Goal: Task Accomplishment & Management: Manage account settings

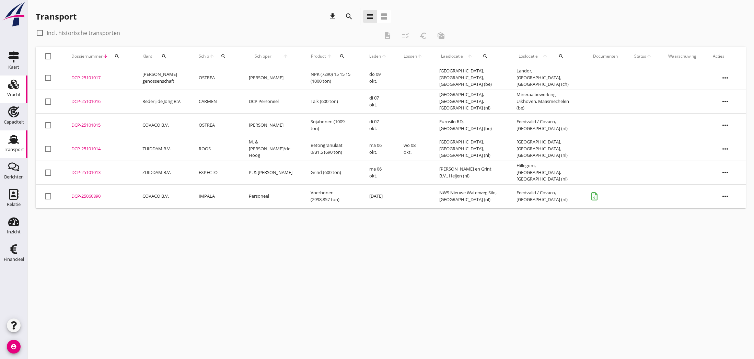
click at [12, 89] on icon "Vracht" at bounding box center [13, 84] width 11 height 11
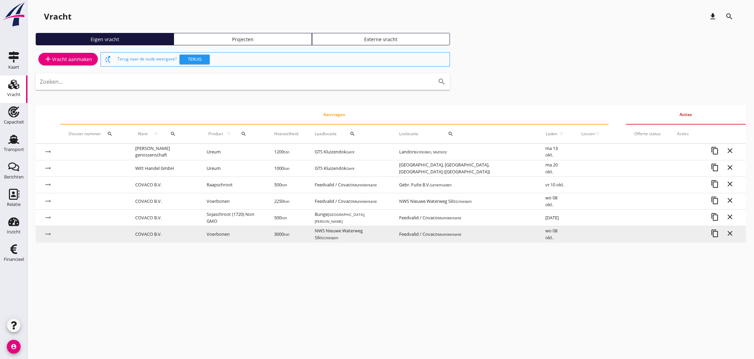
click at [237, 234] on td "Voerbonen" at bounding box center [232, 234] width 68 height 16
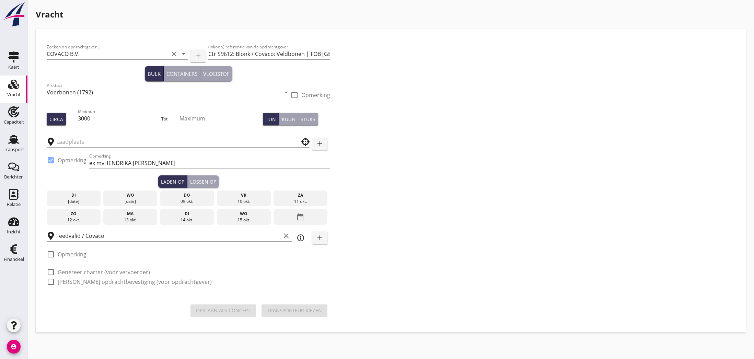
type input "NWS Nieuwe Waterweg Silo"
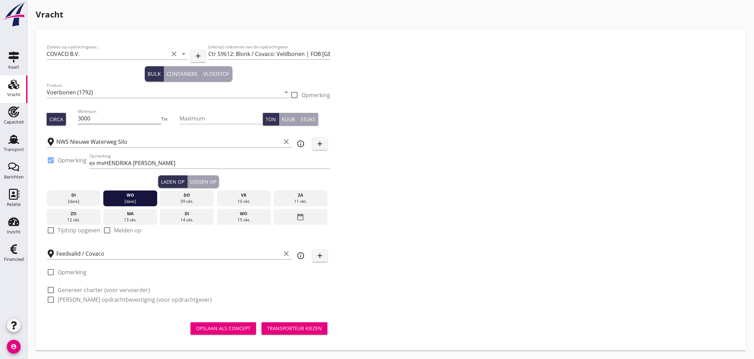
click at [81, 119] on input "3000" at bounding box center [119, 118] width 83 height 11
click at [85, 120] on input "3000" at bounding box center [119, 118] width 83 height 11
click at [78, 119] on div "Circa" at bounding box center [62, 119] width 31 height 12
drag, startPoint x: 79, startPoint y: 119, endPoint x: 92, endPoint y: 120, distance: 12.7
click at [92, 120] on input "3000" at bounding box center [119, 118] width 83 height 11
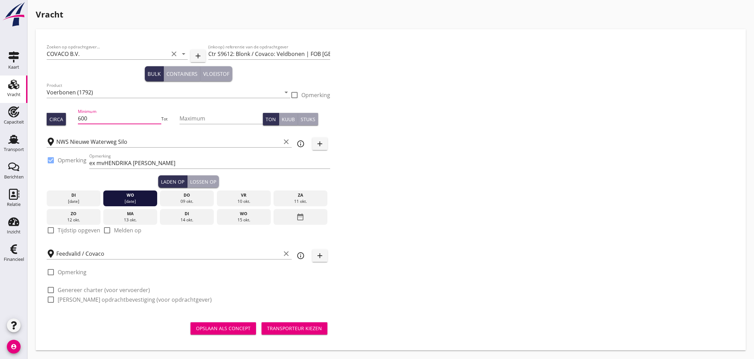
type input "600"
click at [85, 299] on label "[PERSON_NAME] opdrachtbevestiging (voor opdrachtgever)" at bounding box center [135, 299] width 154 height 7
checkbox input "true"
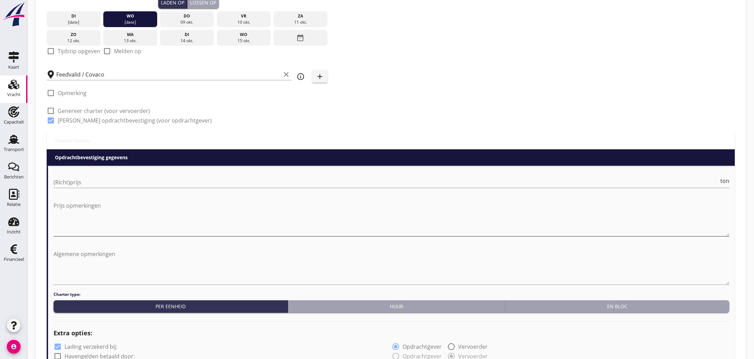
scroll to position [181, 0]
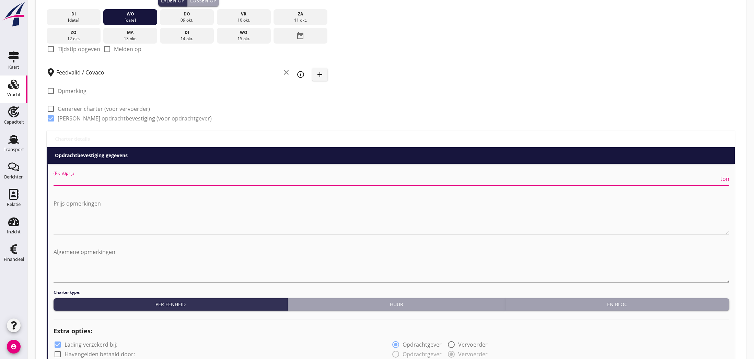
click at [96, 181] on input "(Richt)prijs" at bounding box center [386, 180] width 665 height 11
type input "4.50"
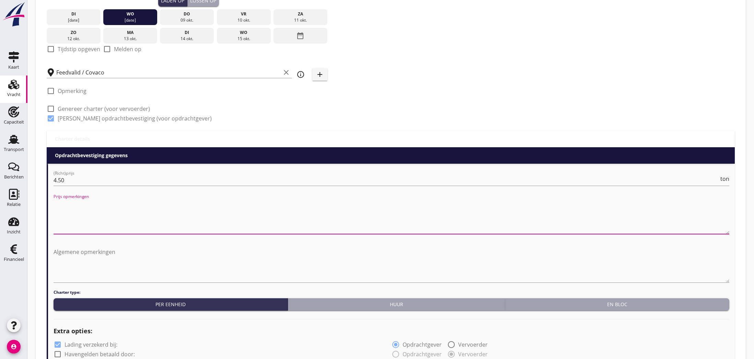
click at [63, 220] on textarea "Prijs opmerkingen" at bounding box center [392, 216] width 676 height 36
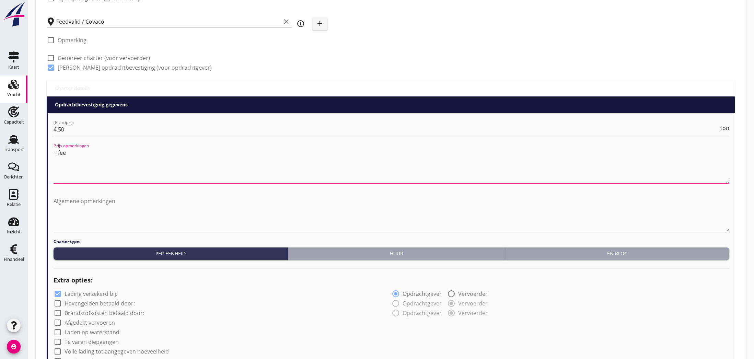
type textarea "+ fee"
click at [95, 303] on label "Havengelden betaald door:" at bounding box center [100, 303] width 70 height 7
checkbox input "true"
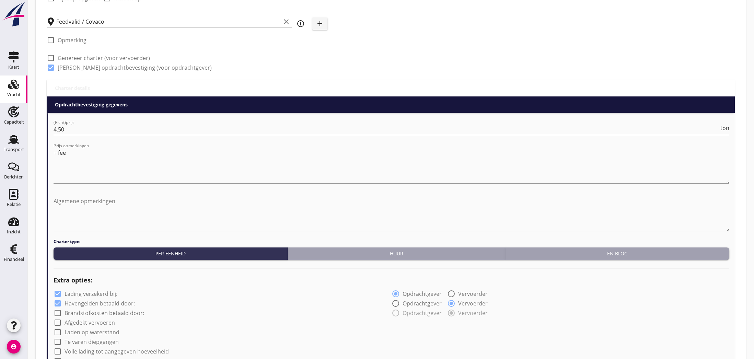
click at [88, 314] on label "Brandstofkosten betaald door:" at bounding box center [105, 313] width 80 height 7
checkbox input "true"
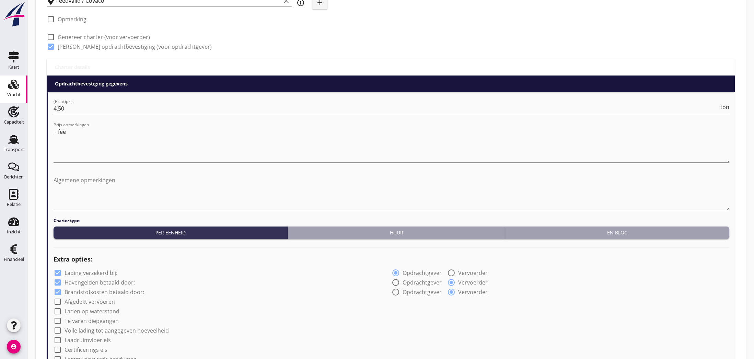
scroll to position [262, 0]
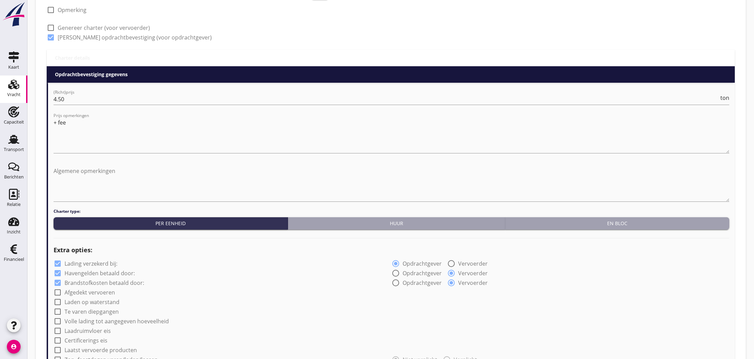
click at [89, 293] on label "Afgedekt vervoeren" at bounding box center [90, 292] width 50 height 7
checkbox input "true"
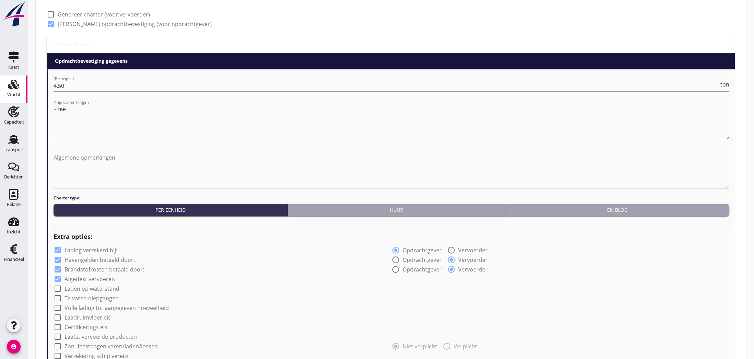
scroll to position [277, 0]
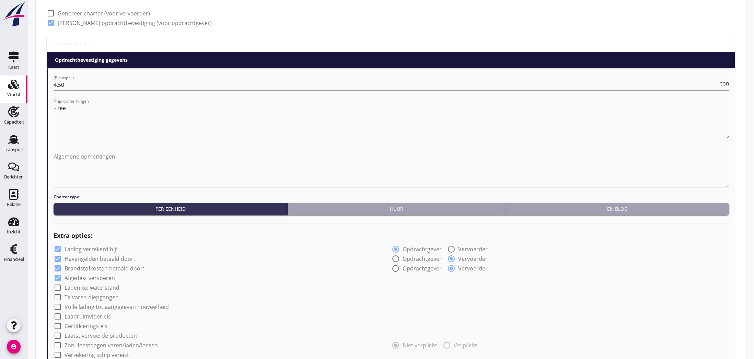
click at [87, 324] on label "Certificerings eis" at bounding box center [86, 326] width 43 height 7
checkbox input "true"
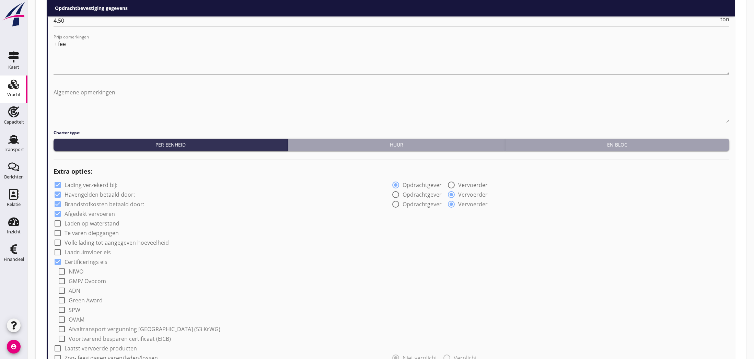
scroll to position [346, 0]
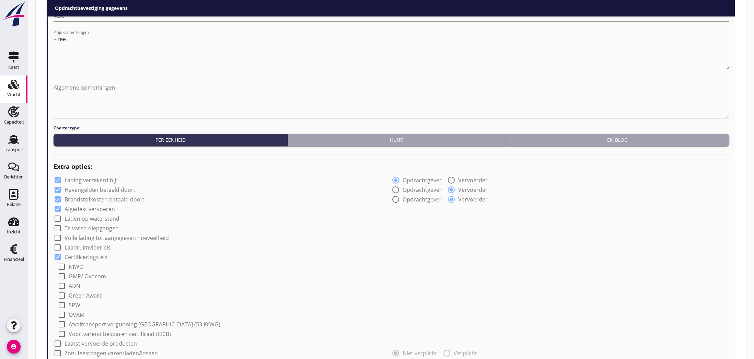
click at [81, 276] on label "GMP/ Ovocom" at bounding box center [87, 276] width 37 height 7
checkbox input "true"
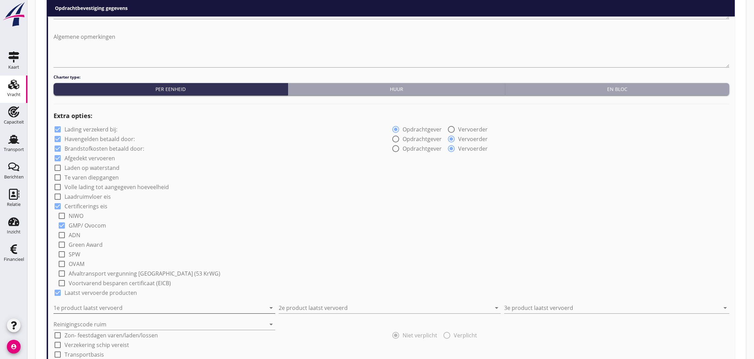
scroll to position [397, 0]
click at [123, 308] on input "1e product laatst vervoerd" at bounding box center [160, 307] width 212 height 11
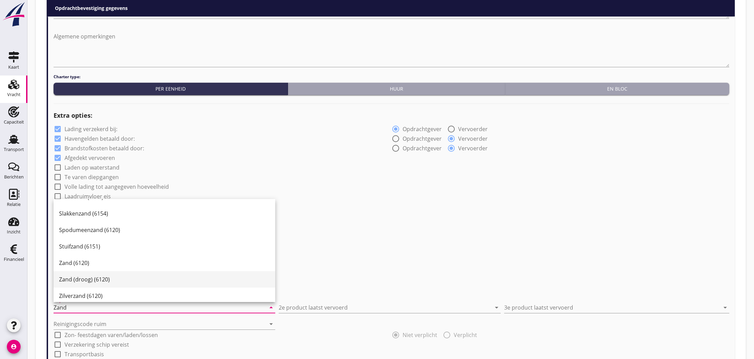
scroll to position [131, 0]
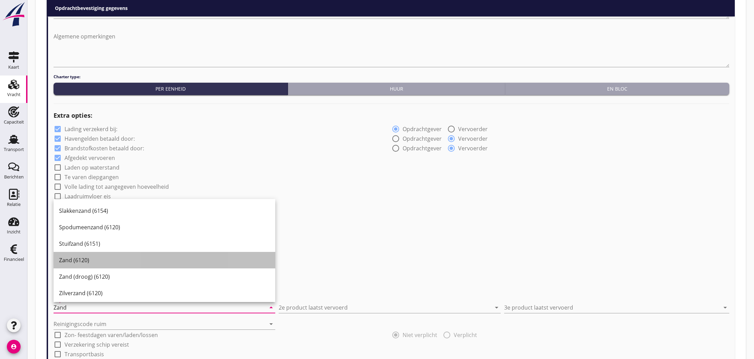
click at [80, 263] on div "Zand (6120)" at bounding box center [164, 260] width 211 height 8
type input "Zand (6120)"
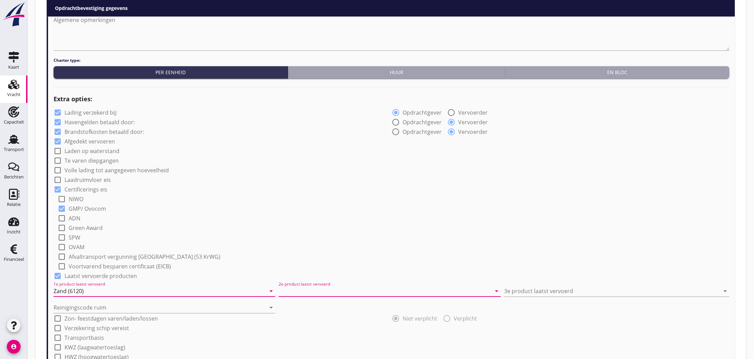
click at [311, 293] on input "2e product laatst vervoerd" at bounding box center [385, 291] width 212 height 11
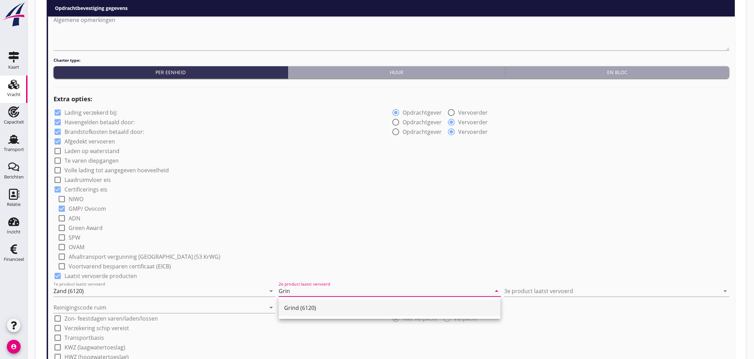
click at [305, 304] on div "Grind (6120)" at bounding box center [389, 308] width 211 height 8
type input "Grind (6120)"
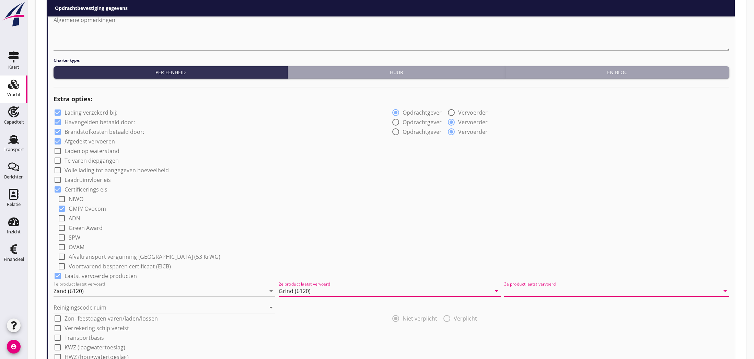
click at [537, 291] on input "3e product laatst vervoerd" at bounding box center [612, 291] width 216 height 11
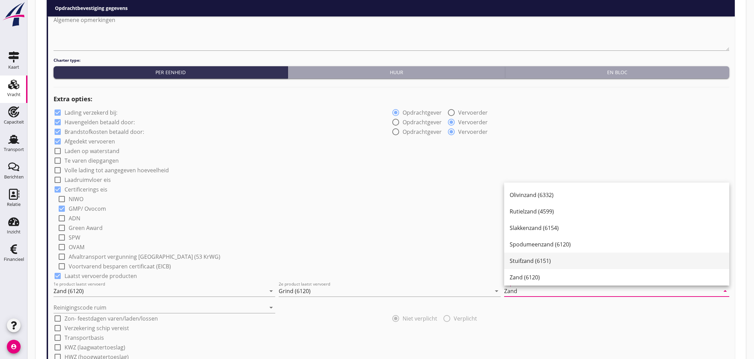
scroll to position [98, 0]
click at [528, 277] on div "Zand (6120)" at bounding box center [617, 276] width 214 height 8
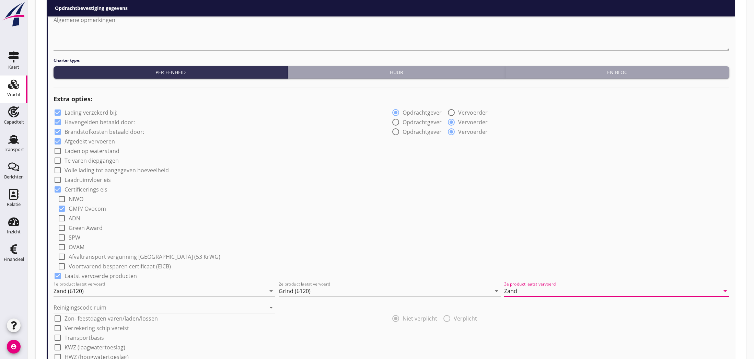
type input "Zand (6120)"
click at [148, 306] on input "Reinigingscode ruim" at bounding box center [160, 307] width 212 height 11
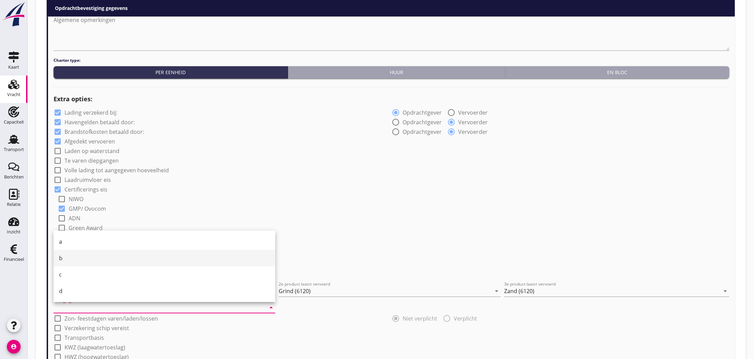
click at [92, 255] on div "b" at bounding box center [164, 258] width 211 height 8
type input "b"
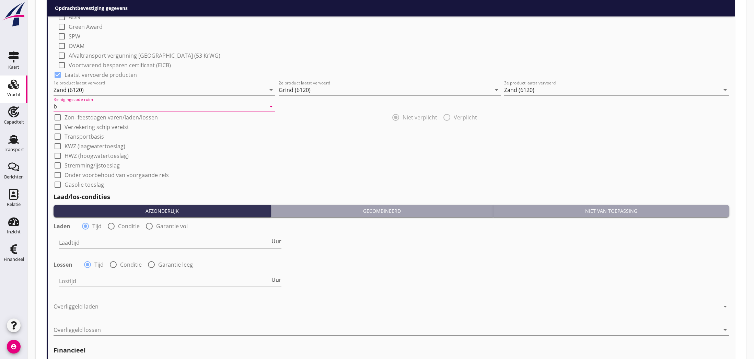
scroll to position [600, 0]
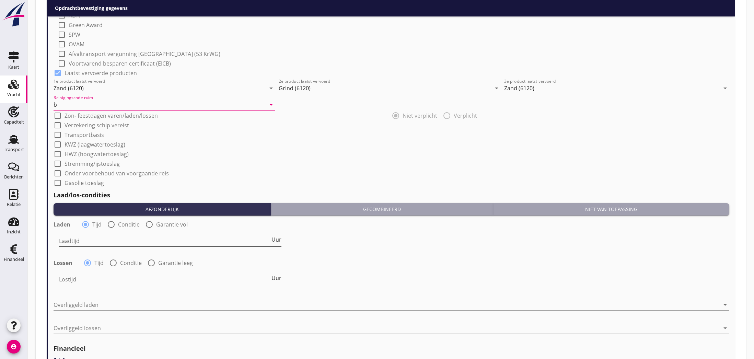
click at [96, 242] on input "Laadtijd" at bounding box center [164, 240] width 211 height 11
type input "24"
click at [103, 279] on input "Lostijd" at bounding box center [164, 279] width 211 height 11
type input "24"
click at [103, 302] on div at bounding box center [387, 304] width 666 height 11
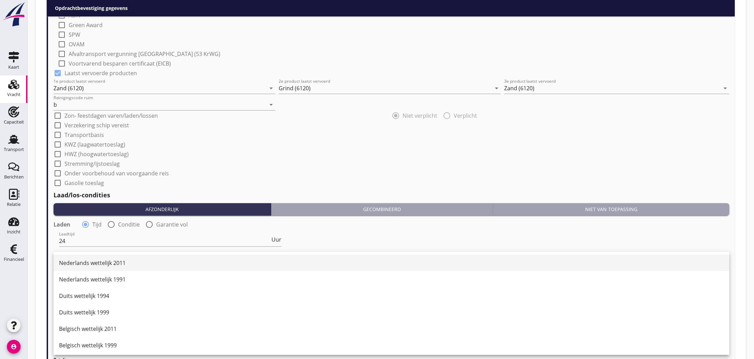
click at [103, 264] on div "Nederlands wettelijk 2011" at bounding box center [391, 263] width 665 height 8
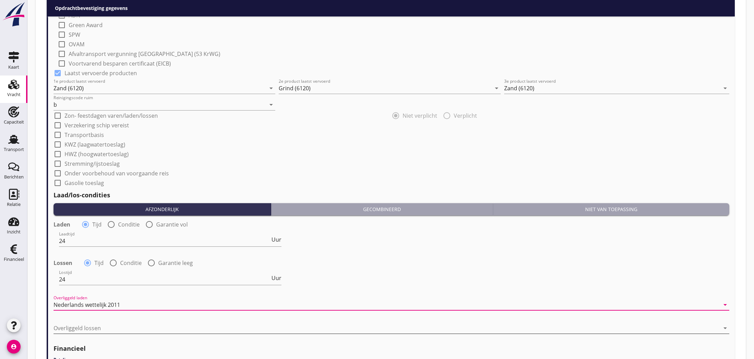
click at [99, 327] on div at bounding box center [387, 328] width 666 height 11
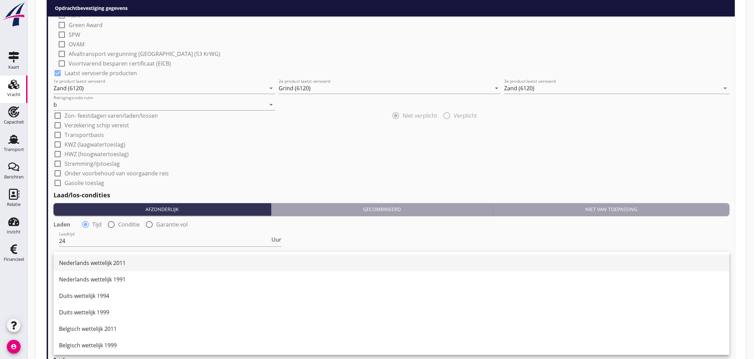
click at [102, 264] on div "Nederlands wettelijk 2011" at bounding box center [391, 263] width 665 height 8
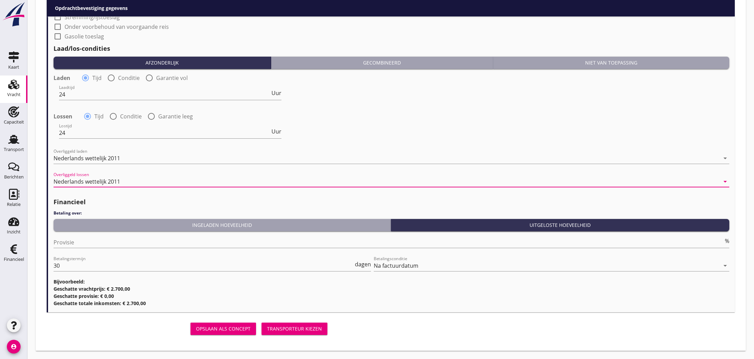
scroll to position [746, 0]
click at [298, 329] on div "Transporteur kiezen" at bounding box center [294, 328] width 55 height 7
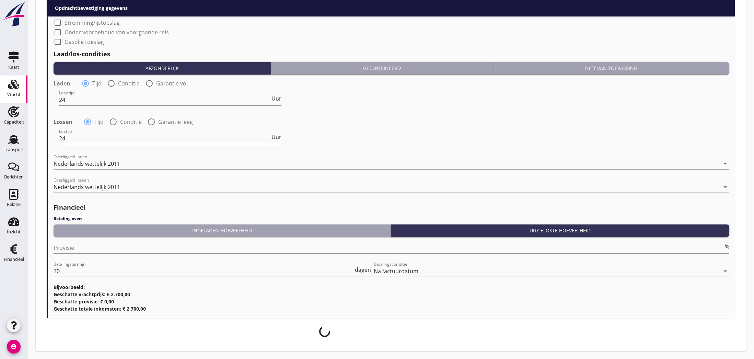
scroll to position [741, 0]
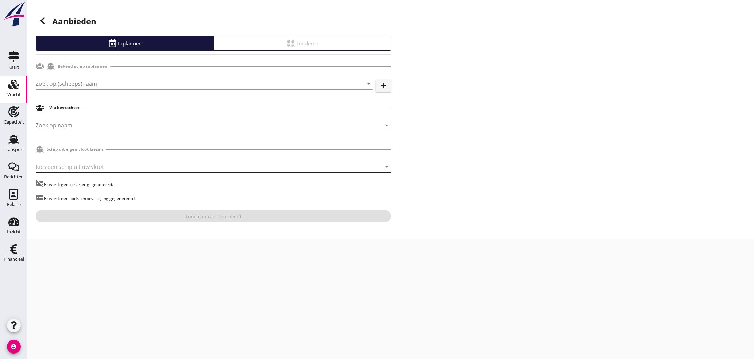
click at [60, 168] on div at bounding box center [204, 166] width 336 height 11
click at [61, 189] on div "EXPECTO" at bounding box center [213, 189] width 344 height 8
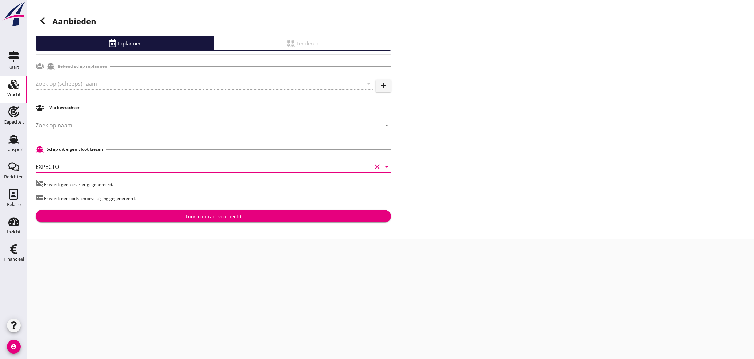
click at [217, 217] on div "Toon contract voorbeeld" at bounding box center [213, 216] width 56 height 7
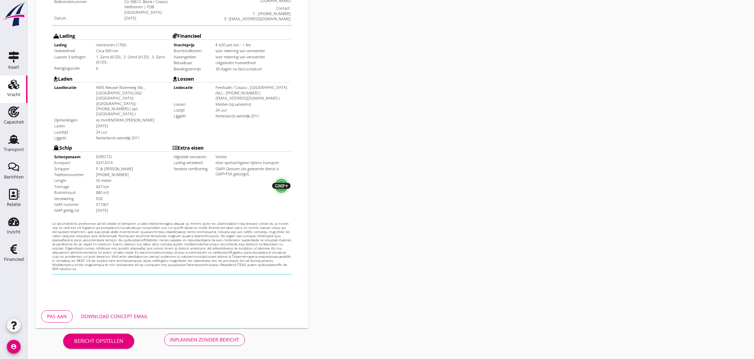
scroll to position [149, 0]
click at [214, 340] on div "Inplannen zonder bericht" at bounding box center [204, 339] width 69 height 7
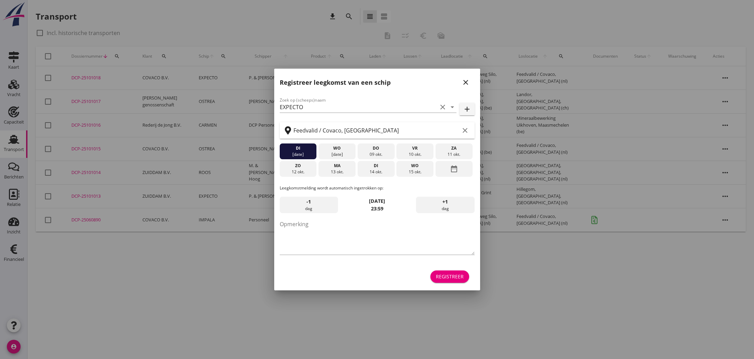
click at [470, 84] on div "close" at bounding box center [466, 82] width 12 height 8
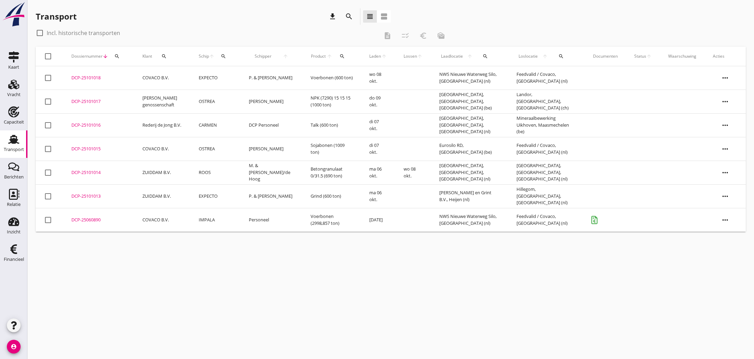
click at [97, 79] on div "DCP-25101018" at bounding box center [98, 77] width 55 height 7
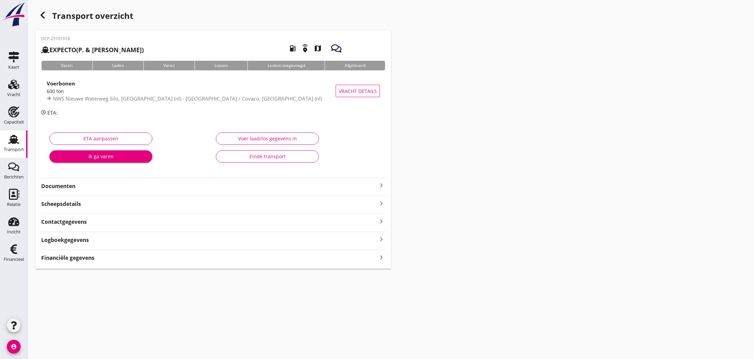
click at [380, 184] on icon "keyboard_arrow_right" at bounding box center [381, 185] width 8 height 8
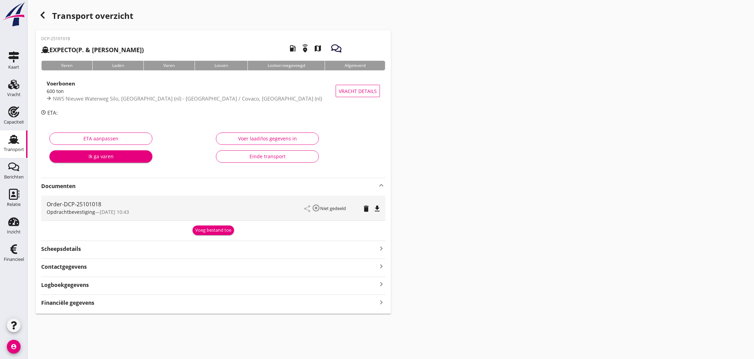
click at [217, 230] on div "Voeg bestand toe" at bounding box center [213, 230] width 36 height 7
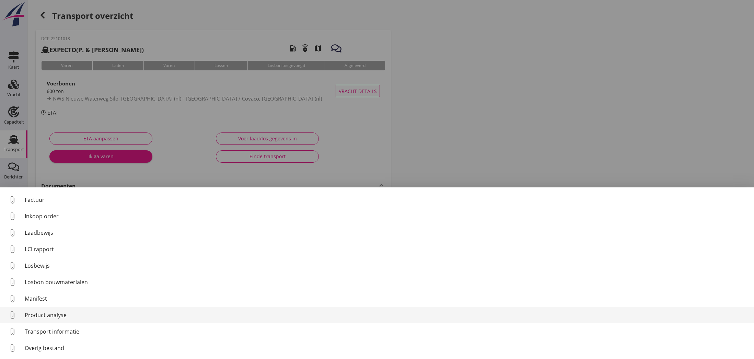
scroll to position [48, 0]
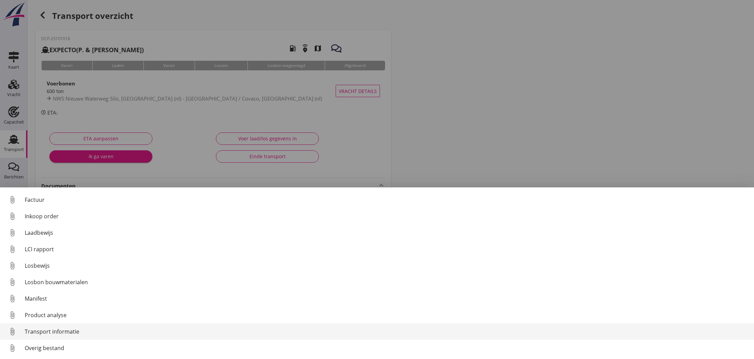
click at [65, 332] on div "Transport informatie" at bounding box center [387, 331] width 724 height 8
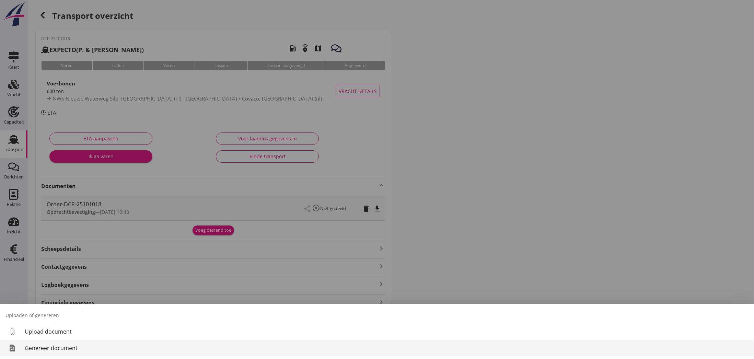
click at [54, 347] on div "Genereer document" at bounding box center [387, 348] width 724 height 8
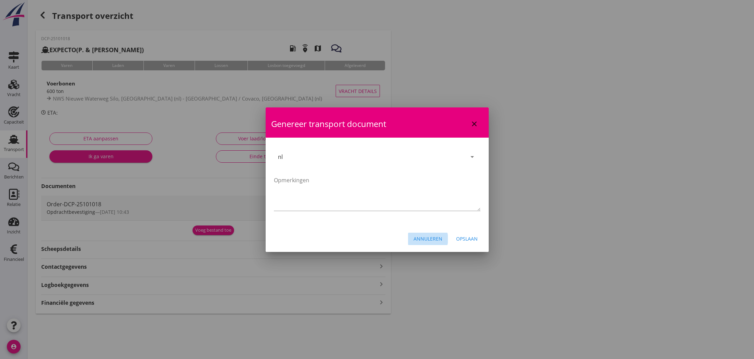
drag, startPoint x: 435, startPoint y: 239, endPoint x: 348, endPoint y: 228, distance: 87.5
click at [426, 241] on div "Annuleren" at bounding box center [428, 238] width 29 height 7
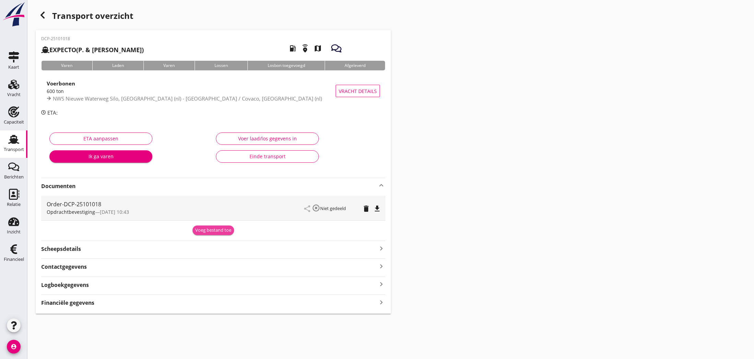
click at [221, 231] on div "Voeg bestand toe" at bounding box center [213, 230] width 36 height 7
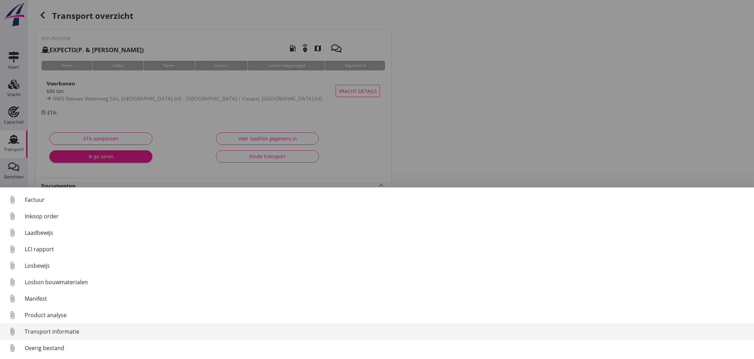
click at [80, 334] on div "Transport informatie" at bounding box center [387, 331] width 724 height 8
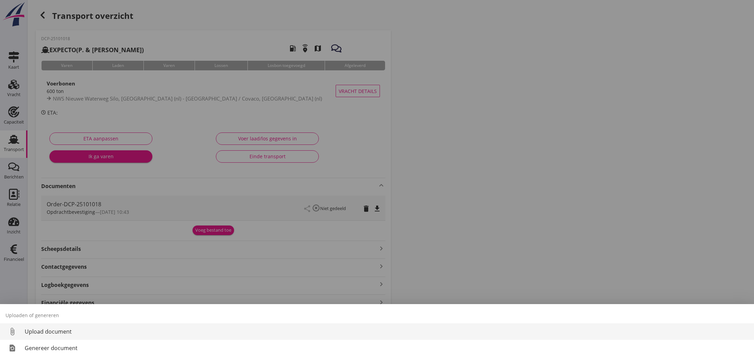
click at [79, 347] on div "Genereer document" at bounding box center [387, 348] width 724 height 8
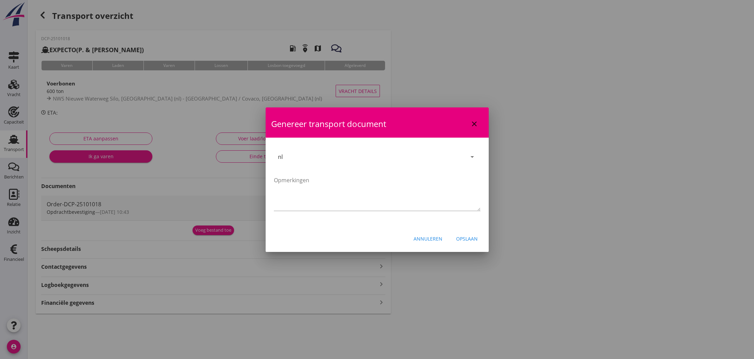
click at [469, 237] on div "Opslaan" at bounding box center [467, 238] width 22 height 7
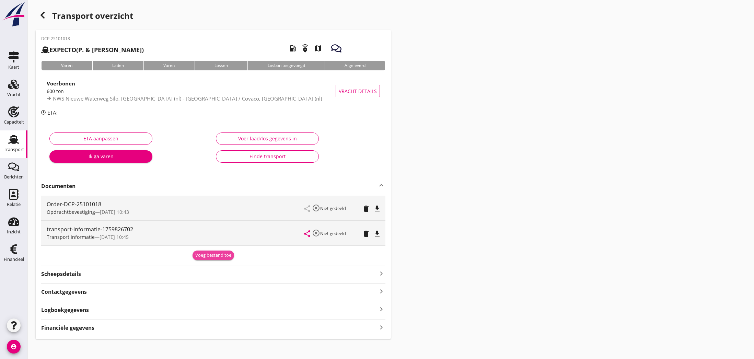
click at [214, 255] on div "Voeg bestand toe" at bounding box center [213, 255] width 36 height 7
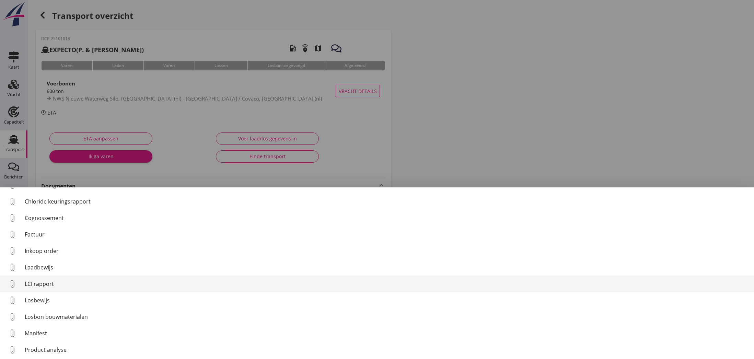
scroll to position [13, 0]
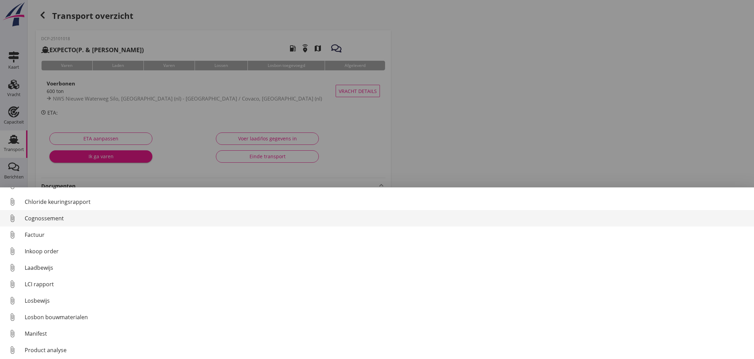
click at [69, 220] on div "Cognossement" at bounding box center [387, 218] width 724 height 8
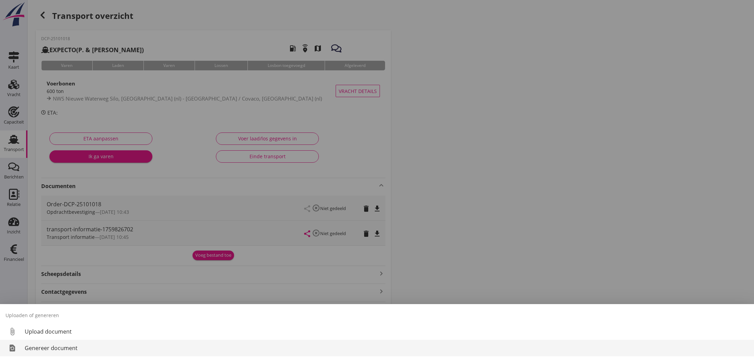
click at [57, 347] on div "Genereer document" at bounding box center [387, 348] width 724 height 8
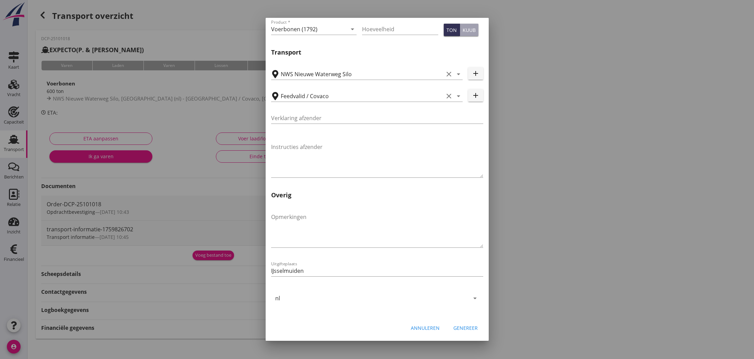
scroll to position [166, 0]
click at [467, 329] on div "Genereer" at bounding box center [465, 327] width 24 height 7
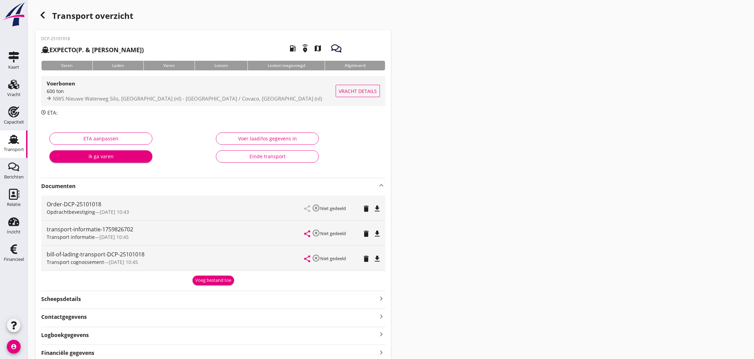
click at [200, 99] on span "NWS Nieuwe Waterweg Silo, [GEOGRAPHIC_DATA] (nl) - [GEOGRAPHIC_DATA] / Covaco, …" at bounding box center [187, 98] width 269 height 7
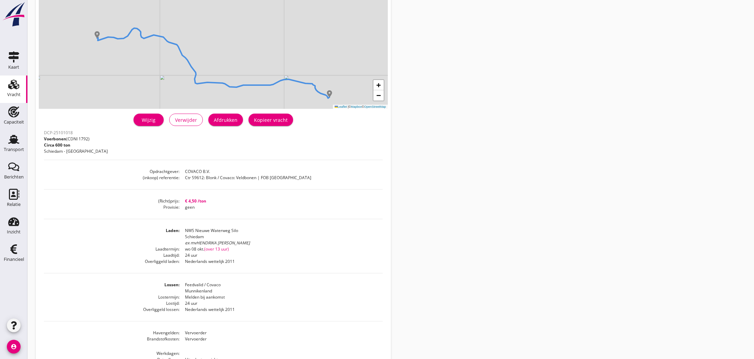
scroll to position [72, 0]
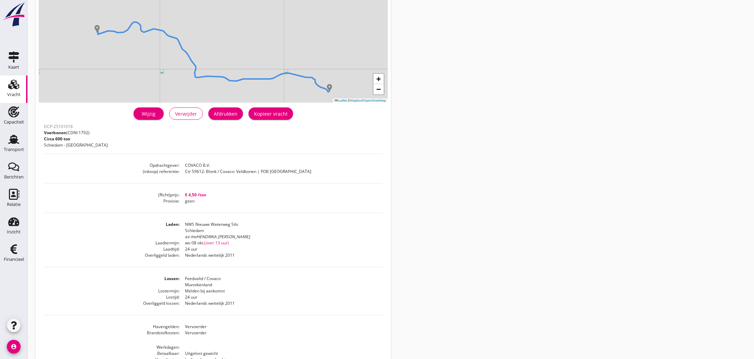
click at [150, 116] on div "Wijzig" at bounding box center [148, 113] width 19 height 7
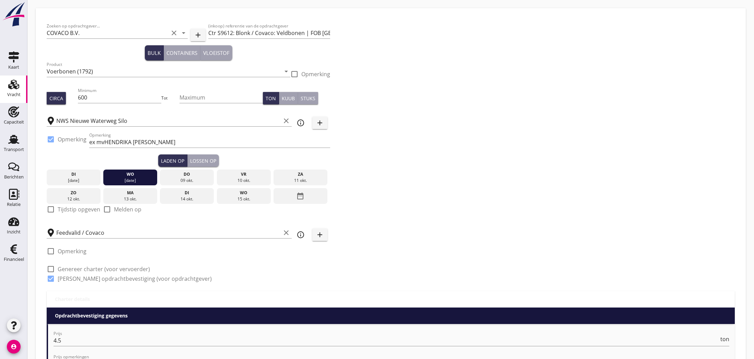
click at [186, 177] on div "09 okt." at bounding box center [187, 180] width 50 height 6
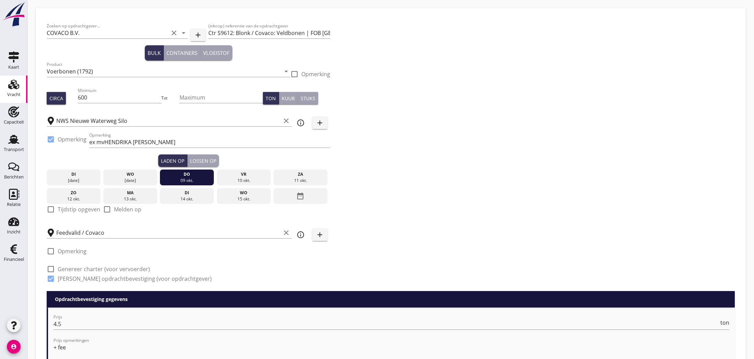
click at [52, 210] on div at bounding box center [51, 210] width 12 height 12
checkbox input "true"
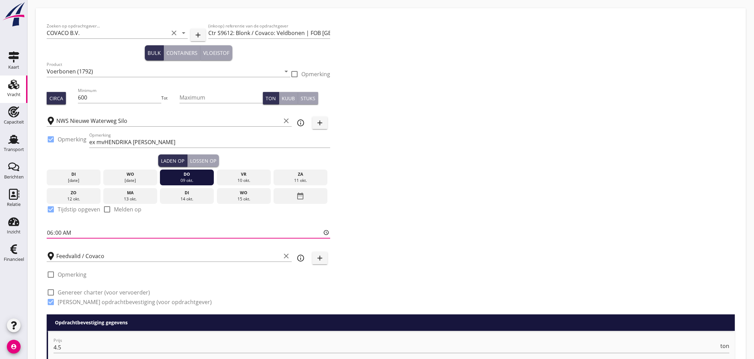
click at [52, 235] on input "06:00" at bounding box center [188, 232] width 283 height 11
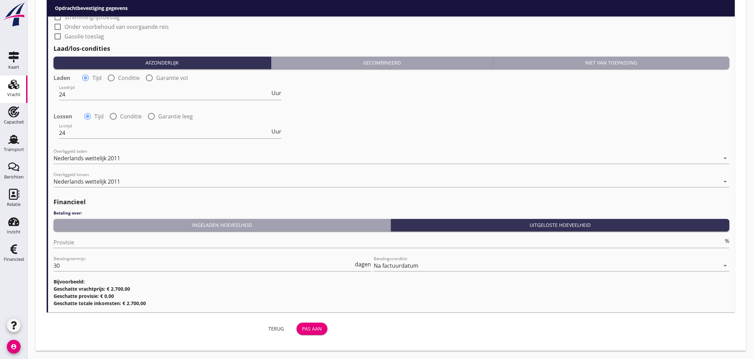
type input "08:00"
click at [309, 327] on div "Pas aan" at bounding box center [312, 328] width 20 height 7
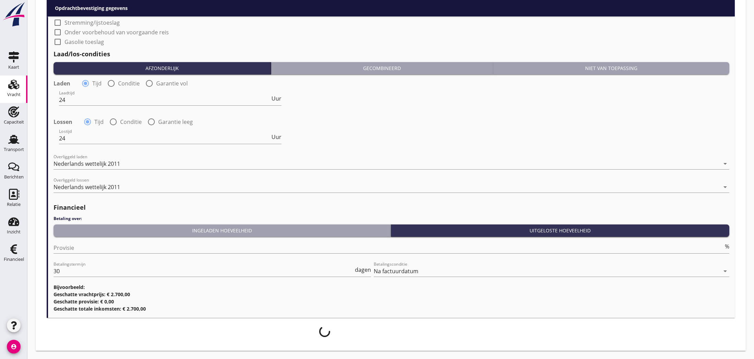
scroll to position [743, 0]
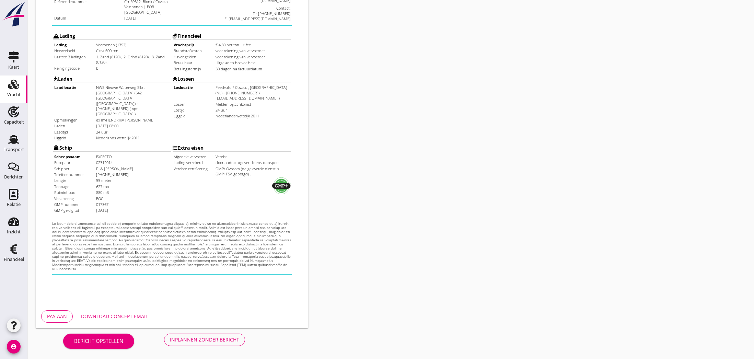
scroll to position [149, 0]
click at [60, 317] on div "Pas aan" at bounding box center [57, 316] width 20 height 7
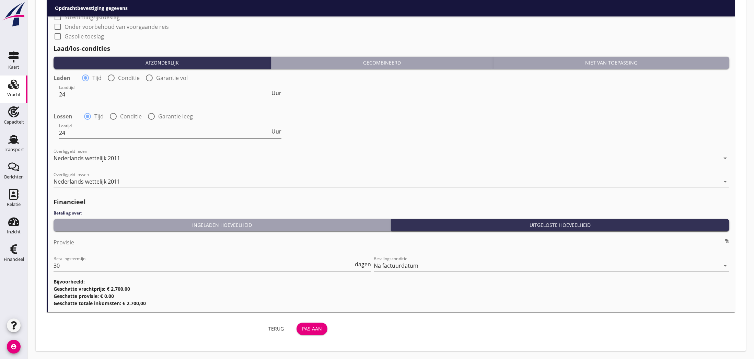
scroll to position [765, 0]
click at [316, 330] on div "Pas aan" at bounding box center [312, 328] width 20 height 7
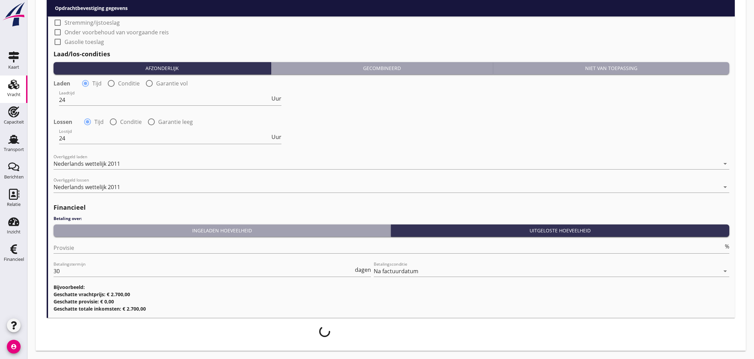
scroll to position [743, 0]
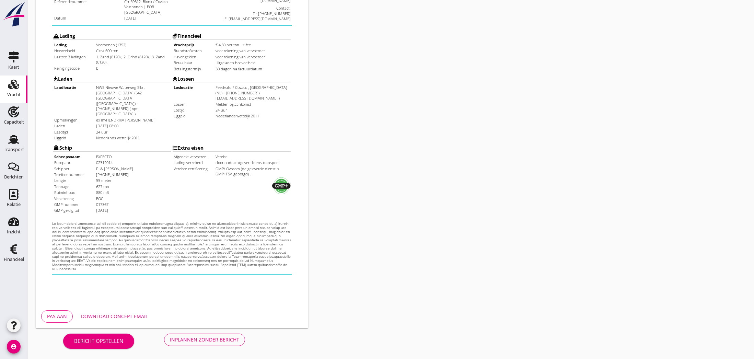
scroll to position [149, 0]
click at [199, 338] on div "Inplannen zonder bericht" at bounding box center [204, 339] width 69 height 7
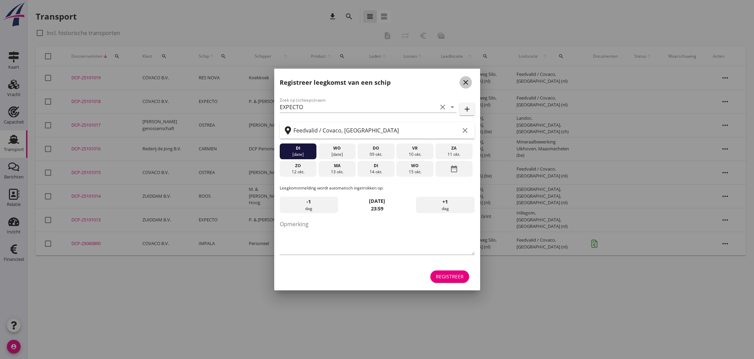
click at [465, 84] on icon "close" at bounding box center [466, 82] width 8 height 8
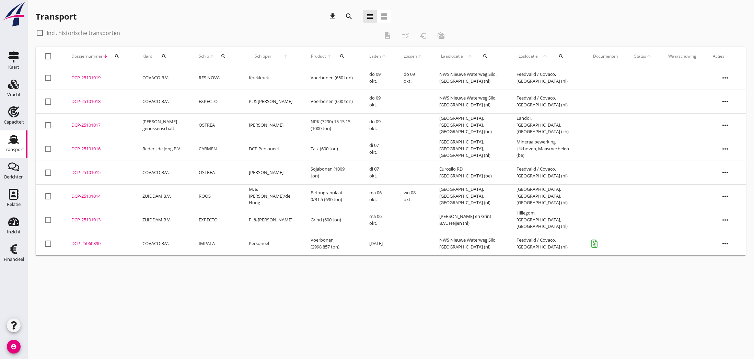
click at [83, 101] on div "DCP-25101018" at bounding box center [98, 101] width 55 height 7
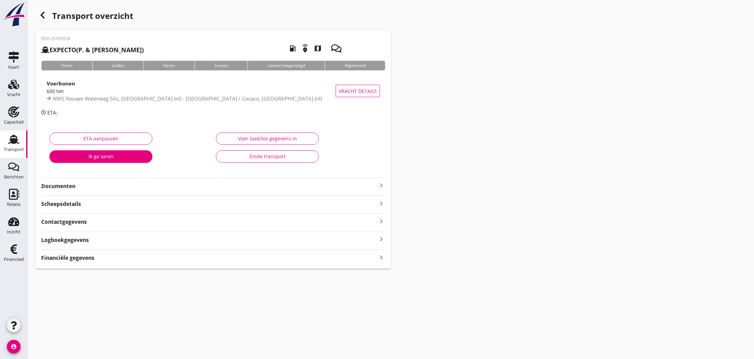
drag, startPoint x: 379, startPoint y: 185, endPoint x: 374, endPoint y: 186, distance: 4.5
click at [379, 185] on icon "keyboard_arrow_right" at bounding box center [381, 185] width 8 height 8
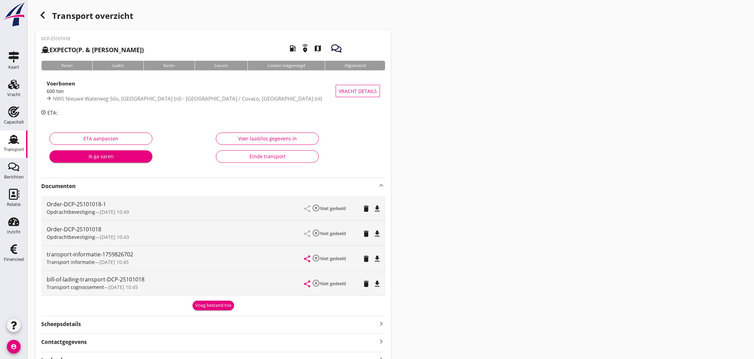
click at [367, 234] on icon "delete" at bounding box center [366, 234] width 8 height 8
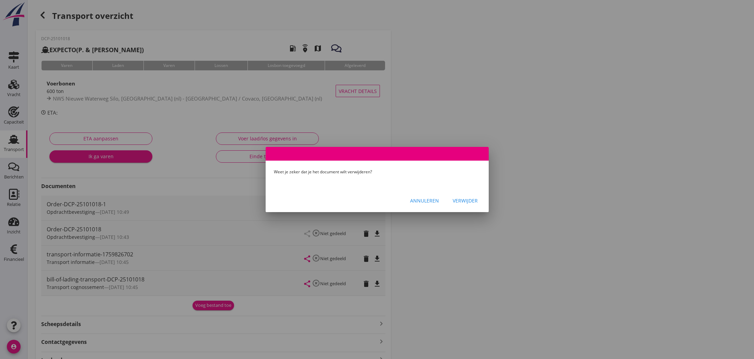
click at [464, 200] on div "Verwijder" at bounding box center [465, 200] width 25 height 7
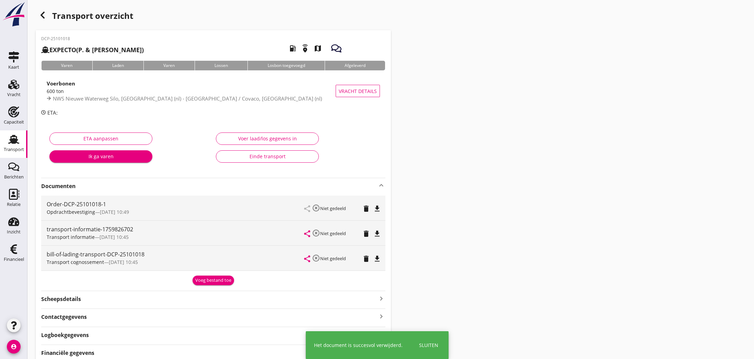
click at [56, 233] on div "transport-informatie-1759826702" at bounding box center [176, 229] width 258 height 8
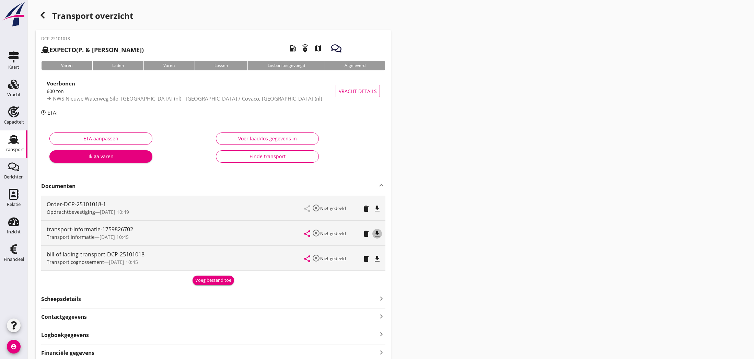
click at [376, 233] on icon "file_download" at bounding box center [377, 234] width 8 height 8
click at [376, 233] on icon "open_in_browser" at bounding box center [377, 234] width 8 height 8
click at [367, 234] on icon "delete" at bounding box center [366, 234] width 8 height 8
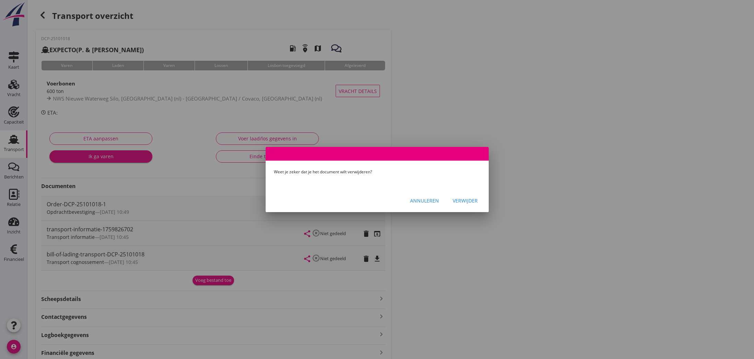
drag, startPoint x: 465, startPoint y: 200, endPoint x: 452, endPoint y: 206, distance: 14.8
click at [465, 200] on div "Verwijder" at bounding box center [465, 200] width 25 height 7
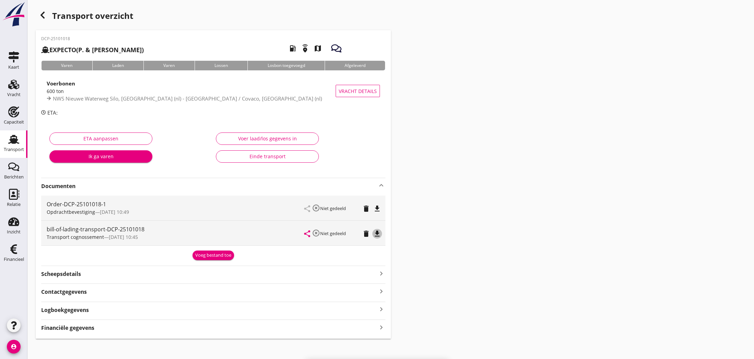
click at [376, 235] on icon "file_download" at bounding box center [377, 234] width 8 height 8
click at [376, 235] on icon "open_in_browser" at bounding box center [377, 234] width 8 height 8
click at [214, 256] on div "Voeg bestand toe" at bounding box center [213, 255] width 36 height 7
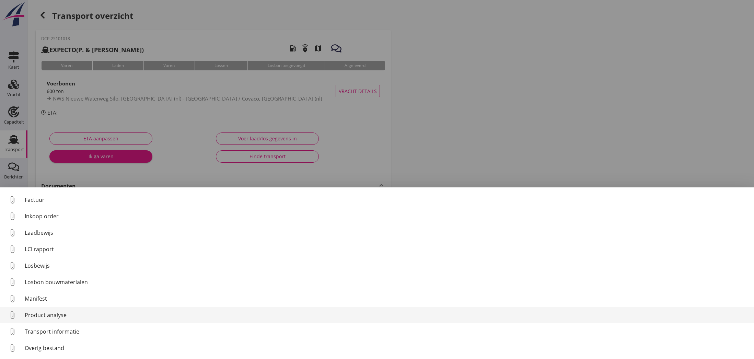
scroll to position [48, 0]
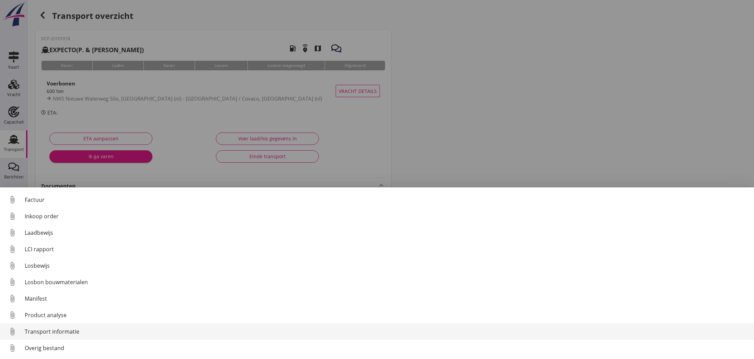
click at [57, 334] on div "Transport informatie" at bounding box center [387, 331] width 724 height 8
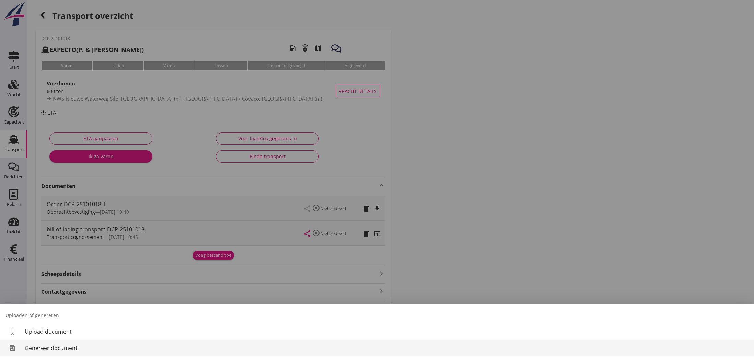
click at [54, 349] on div "Genereer document" at bounding box center [387, 348] width 724 height 8
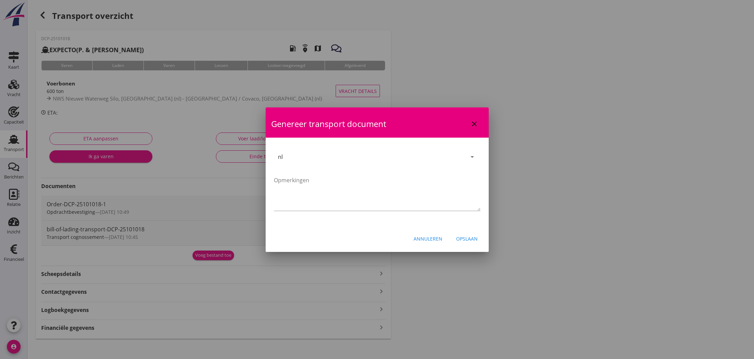
click at [463, 241] on div "Opslaan" at bounding box center [467, 238] width 22 height 7
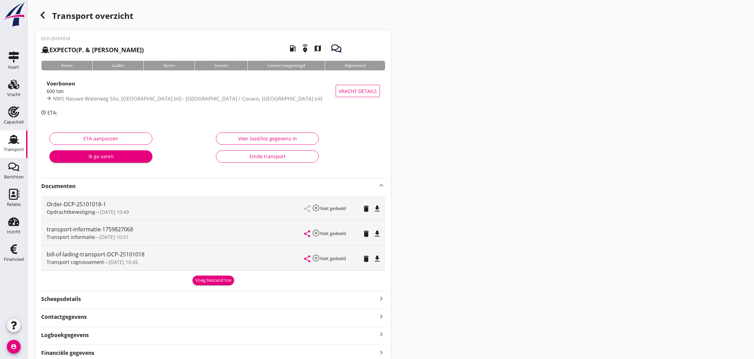
click at [377, 233] on icon "file_download" at bounding box center [377, 234] width 8 height 8
click at [377, 233] on icon "open_in_browser" at bounding box center [377, 234] width 8 height 8
click at [376, 258] on icon "file_download" at bounding box center [377, 259] width 8 height 8
click at [376, 258] on icon "open_in_browser" at bounding box center [377, 259] width 8 height 8
